Goal: Task Accomplishment & Management: Complete application form

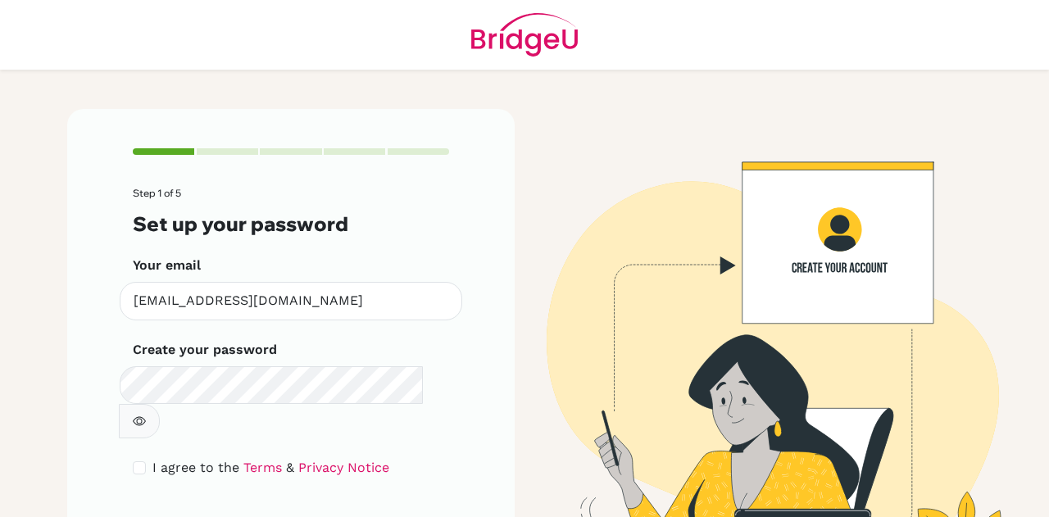
scroll to position [55, 0]
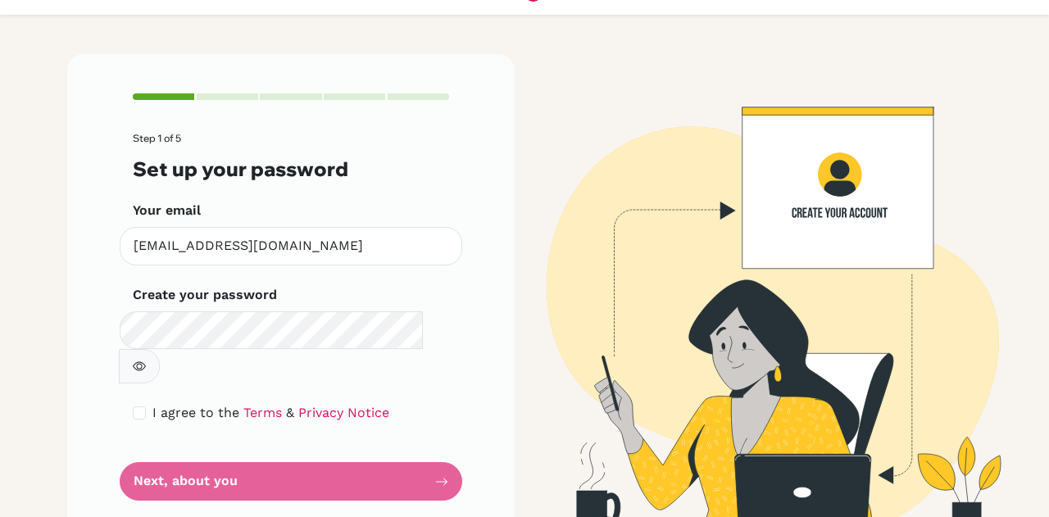
click at [297, 445] on form "Step 1 of 5 Set up your password Your email [EMAIL_ADDRESS][DOMAIN_NAME] Invali…" at bounding box center [291, 317] width 316 height 368
click at [434, 447] on form "Step 1 of 5 Set up your password Your email [EMAIL_ADDRESS][DOMAIN_NAME] Invali…" at bounding box center [291, 317] width 316 height 368
click at [160, 349] on button "button" at bounding box center [139, 366] width 41 height 34
click at [440, 448] on form "Step 1 of 5 Set up your password Your email [EMAIL_ADDRESS][DOMAIN_NAME] Invali…" at bounding box center [291, 317] width 316 height 368
click at [192, 450] on form "Step 1 of 5 Set up your password Your email [EMAIL_ADDRESS][DOMAIN_NAME] Invali…" at bounding box center [291, 317] width 316 height 368
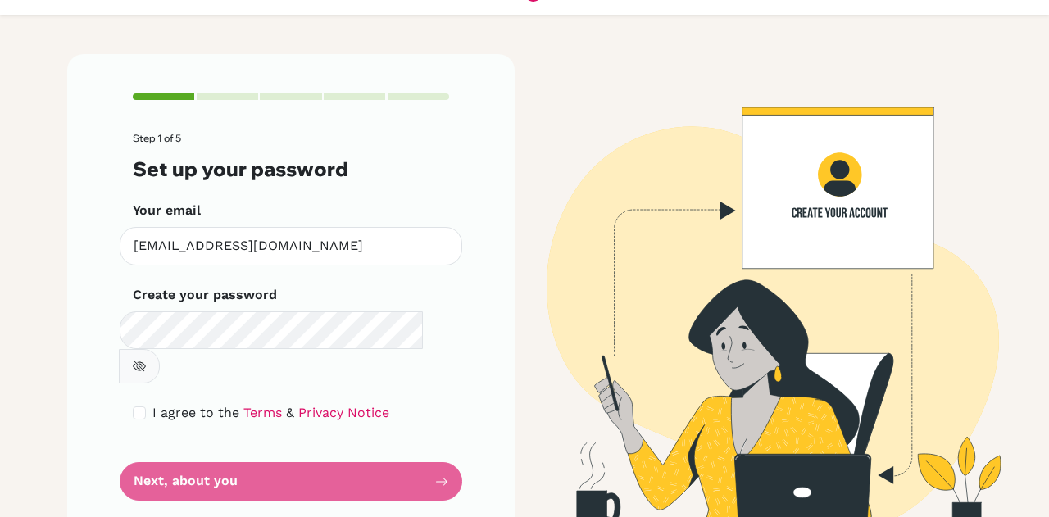
scroll to position [0, 0]
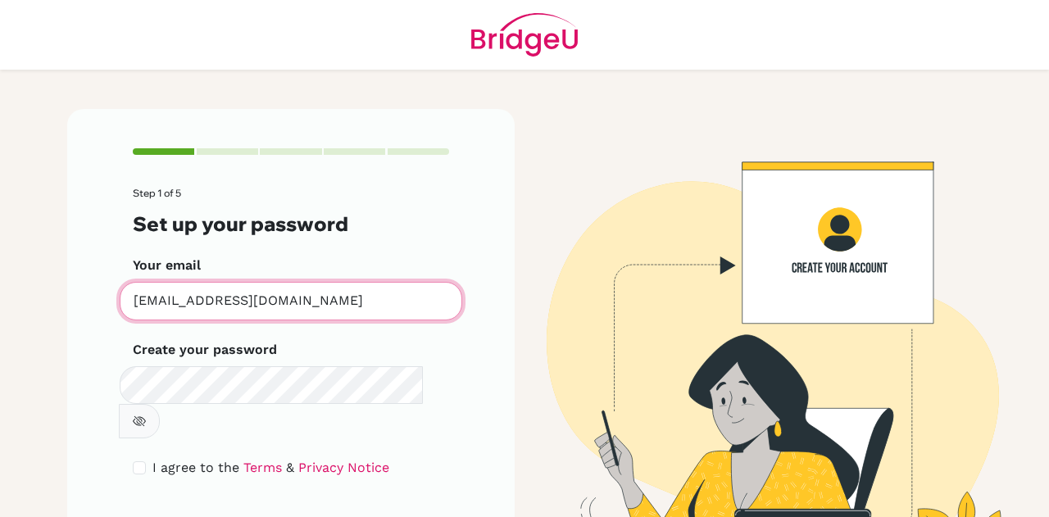
click at [298, 300] on input "[EMAIL_ADDRESS][DOMAIN_NAME]" at bounding box center [291, 301] width 343 height 39
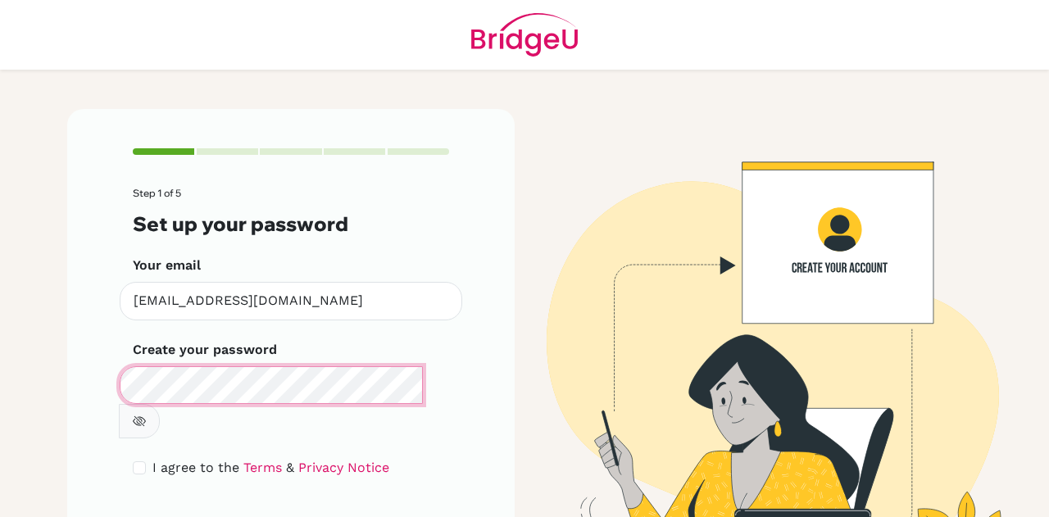
scroll to position [55, 0]
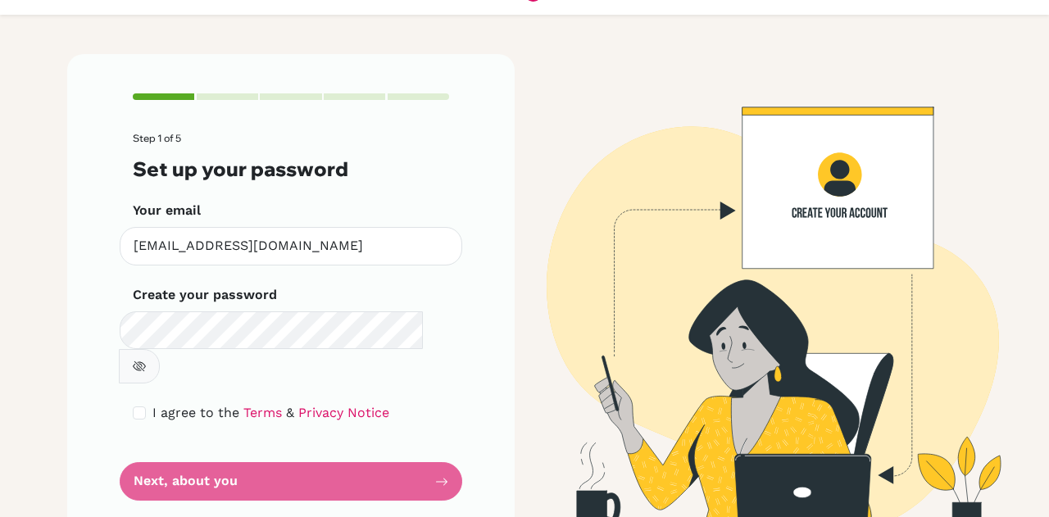
click at [285, 447] on form "Step 1 of 5 Set up your password Your email [EMAIL_ADDRESS][DOMAIN_NAME] Invali…" at bounding box center [291, 317] width 316 height 368
click at [146, 453] on form "Step 1 of 5 Set up your password Your email [EMAIL_ADDRESS][DOMAIN_NAME] Invali…" at bounding box center [291, 317] width 316 height 368
click at [435, 444] on form "Step 1 of 5 Set up your password Your email [EMAIL_ADDRESS][DOMAIN_NAME] Invali…" at bounding box center [291, 317] width 316 height 368
click at [160, 349] on button "button" at bounding box center [139, 366] width 41 height 34
click at [307, 439] on form "Step 1 of 5 Set up your password Your email [EMAIL_ADDRESS][DOMAIN_NAME] Invali…" at bounding box center [291, 317] width 316 height 368
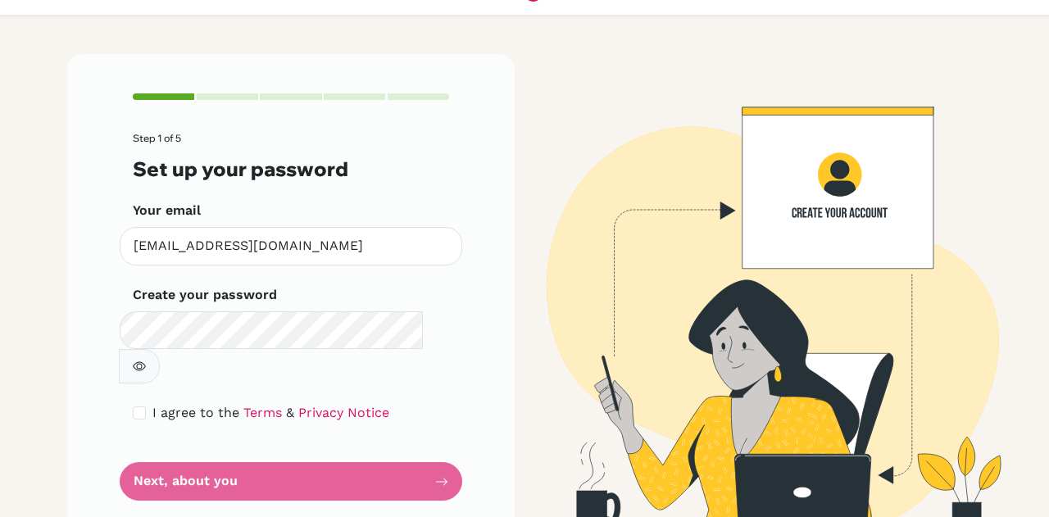
drag, startPoint x: 307, startPoint y: 439, endPoint x: 269, endPoint y: 453, distance: 40.2
click at [269, 453] on form "Step 1 of 5 Set up your password Your email [EMAIL_ADDRESS][DOMAIN_NAME] Invali…" at bounding box center [291, 317] width 316 height 368
click at [269, 450] on form "Step 1 of 5 Set up your password Your email [EMAIL_ADDRESS][DOMAIN_NAME] Invali…" at bounding box center [291, 317] width 316 height 368
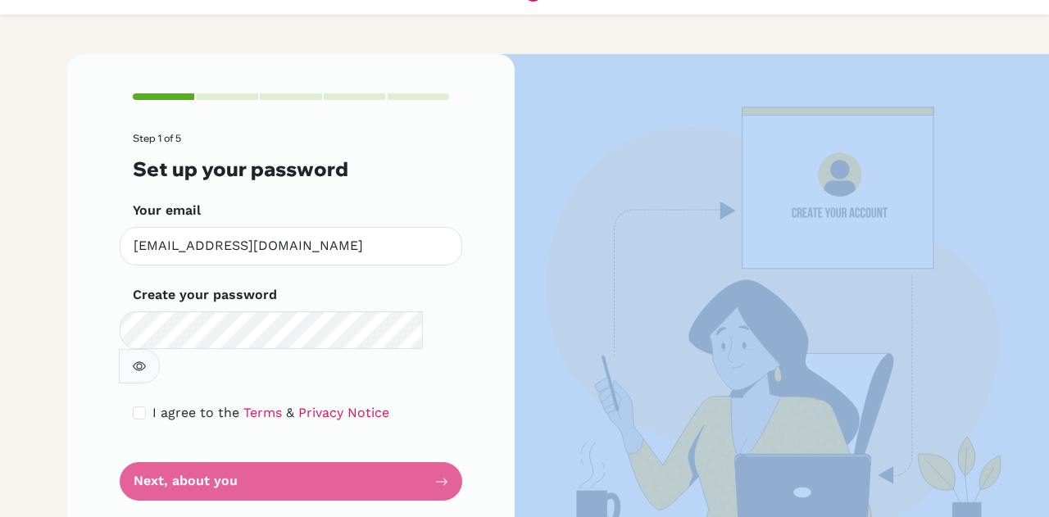
click at [269, 450] on form "Step 1 of 5 Set up your password Your email [EMAIL_ADDRESS][DOMAIN_NAME] Invali…" at bounding box center [291, 317] width 316 height 368
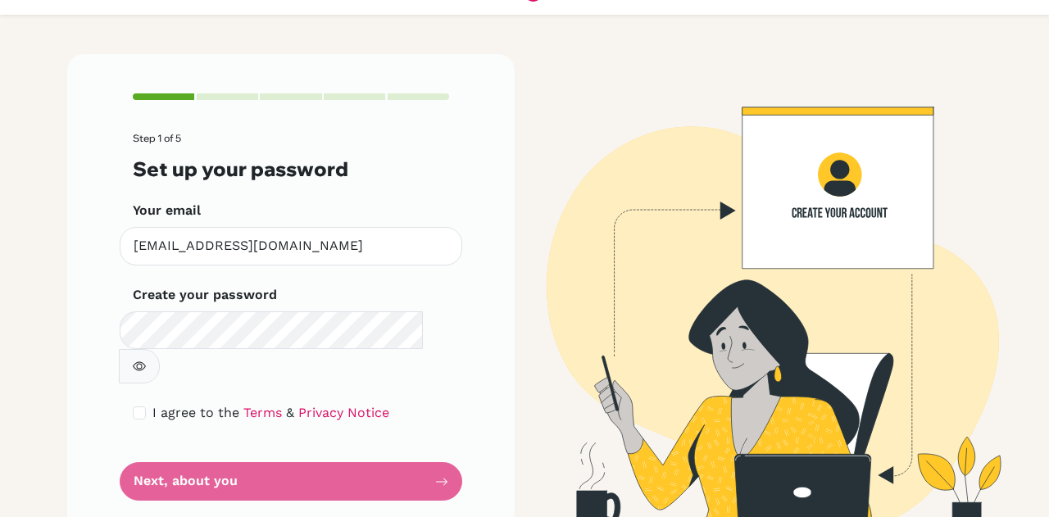
click at [269, 450] on form "Step 1 of 5 Set up your password Your email [EMAIL_ADDRESS][DOMAIN_NAME] Invali…" at bounding box center [291, 317] width 316 height 368
click at [146, 360] on icon "button" at bounding box center [139, 366] width 13 height 13
click at [160, 349] on button "button" at bounding box center [139, 366] width 41 height 34
click at [320, 443] on form "Step 1 of 5 Set up your password Your email [EMAIL_ADDRESS][DOMAIN_NAME] Invali…" at bounding box center [291, 317] width 316 height 368
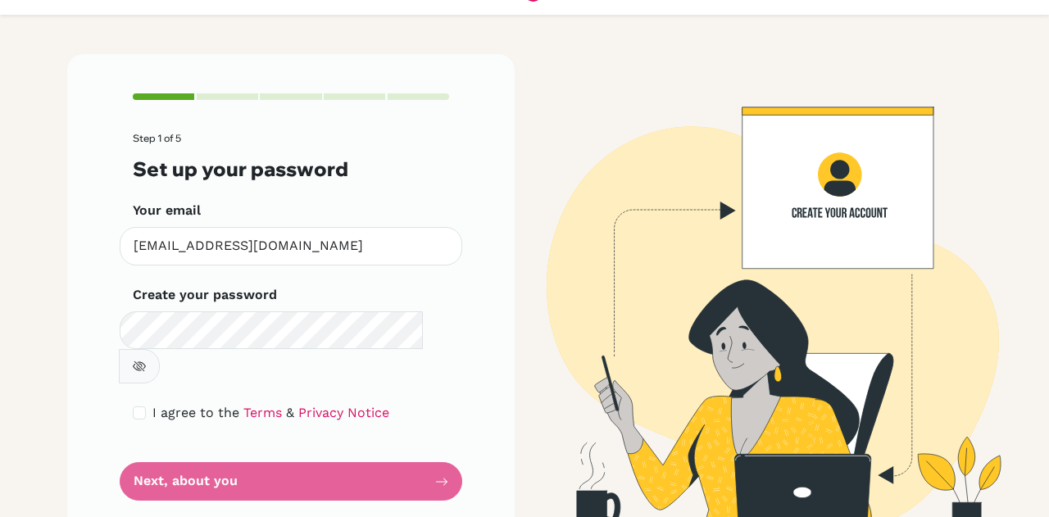
click at [441, 441] on form "Step 1 of 5 Set up your password Your email [EMAIL_ADDRESS][DOMAIN_NAME] Invali…" at bounding box center [291, 317] width 316 height 368
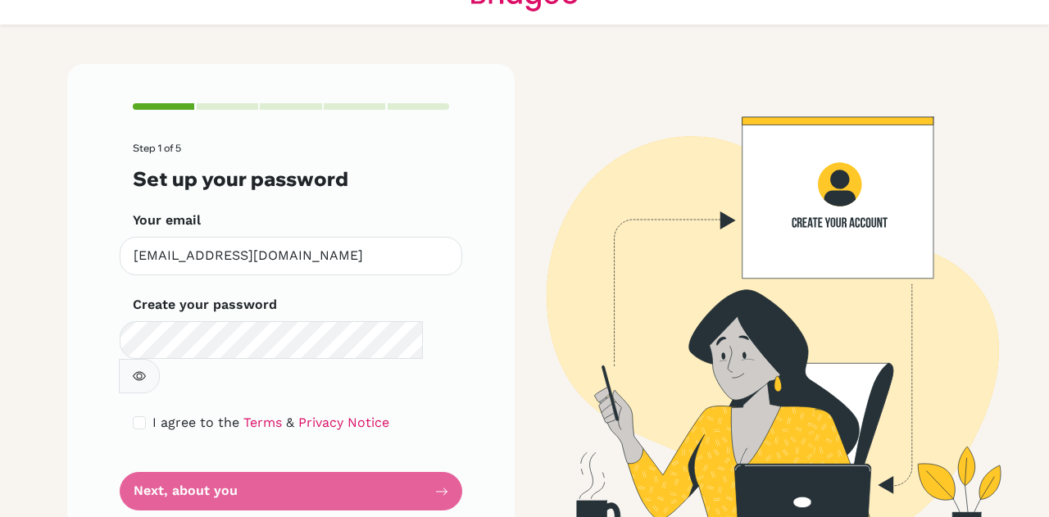
scroll to position [44, 0]
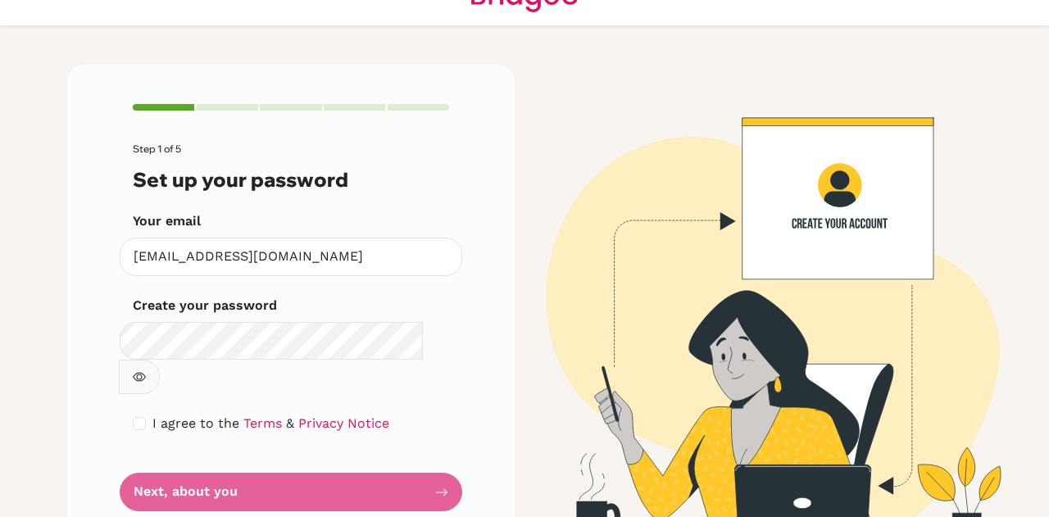
click at [403, 453] on form "Step 1 of 5 Set up your password Your email [EMAIL_ADDRESS][DOMAIN_NAME] Invali…" at bounding box center [291, 327] width 316 height 368
click at [432, 458] on form "Step 1 of 5 Set up your password Your email [EMAIL_ADDRESS][DOMAIN_NAME] Invali…" at bounding box center [291, 327] width 316 height 368
click at [271, 466] on form "Step 1 of 5 Set up your password Your email [EMAIL_ADDRESS][DOMAIN_NAME] Invali…" at bounding box center [291, 327] width 316 height 368
click at [136, 417] on input "checkbox" at bounding box center [139, 423] width 13 height 13
checkbox input "true"
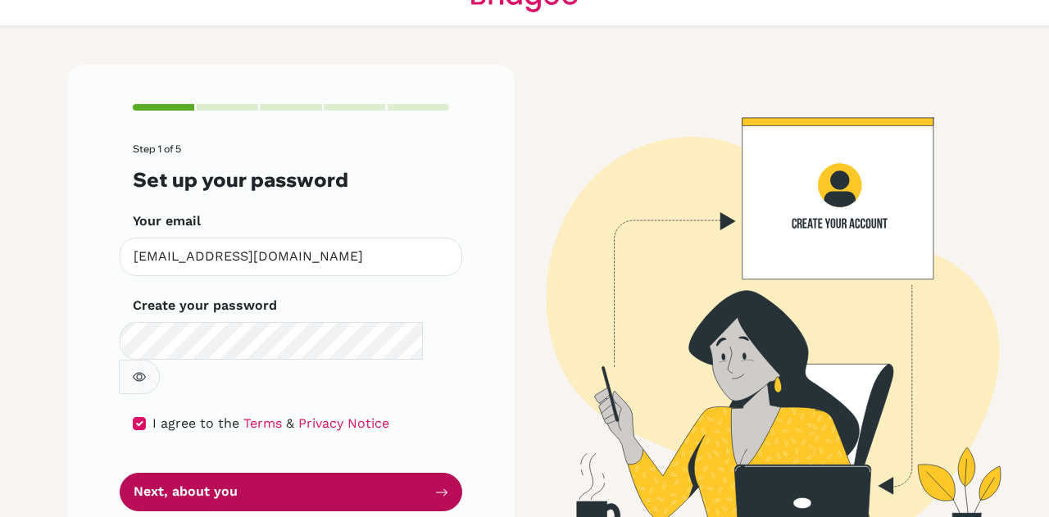
click at [202, 473] on button "Next, about you" at bounding box center [291, 492] width 343 height 39
